Goal: Use online tool/utility

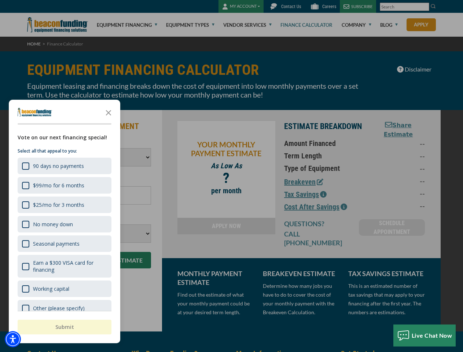
click at [231, 176] on div "button" at bounding box center [231, 176] width 463 height 352
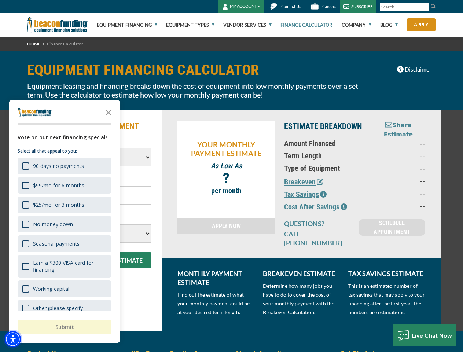
click at [13, 339] on img "Accessibility Menu" at bounding box center [13, 339] width 16 height 16
click at [231, 176] on body "Skip to main content Enable accessibility for low vision Open the accessibility…" at bounding box center [231, 176] width 463 height 352
